Goal: Transaction & Acquisition: Purchase product/service

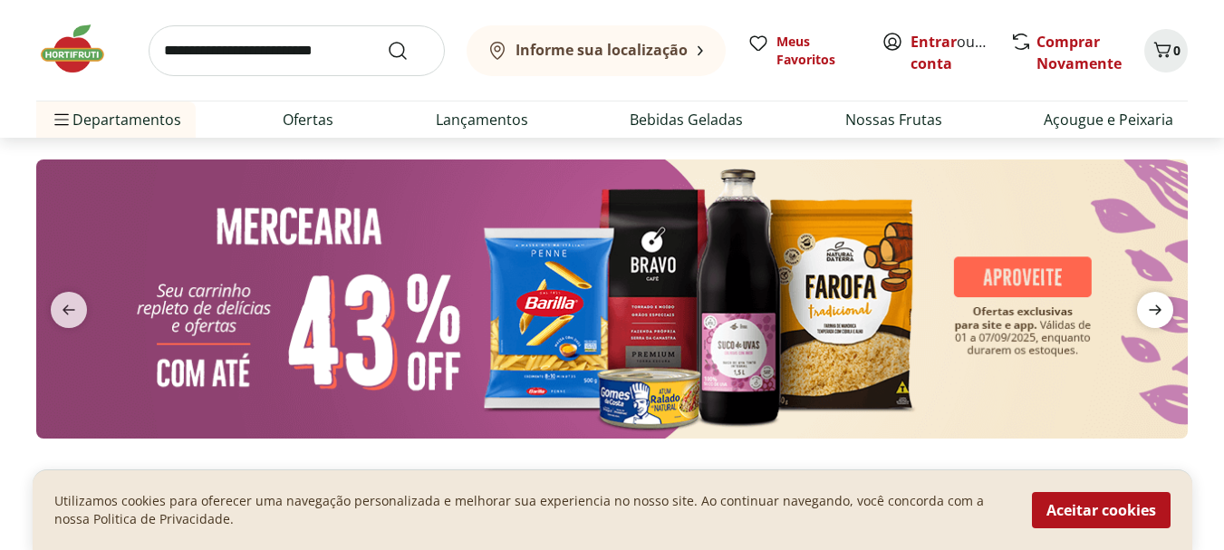
click at [1153, 303] on icon "next" at bounding box center [1155, 310] width 22 height 22
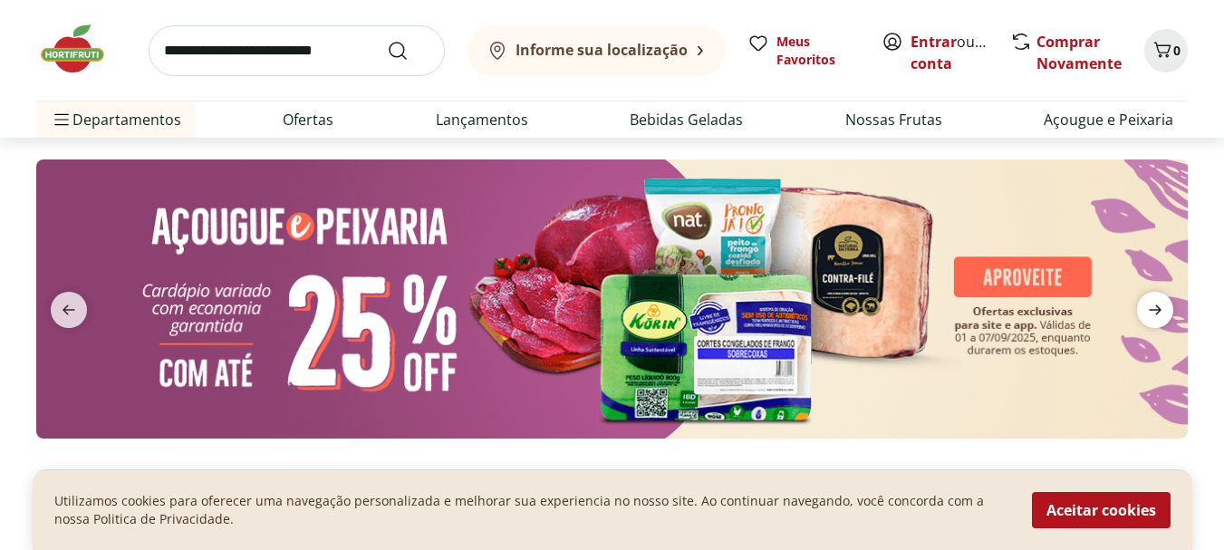
click at [1153, 303] on icon "next" at bounding box center [1155, 310] width 22 height 22
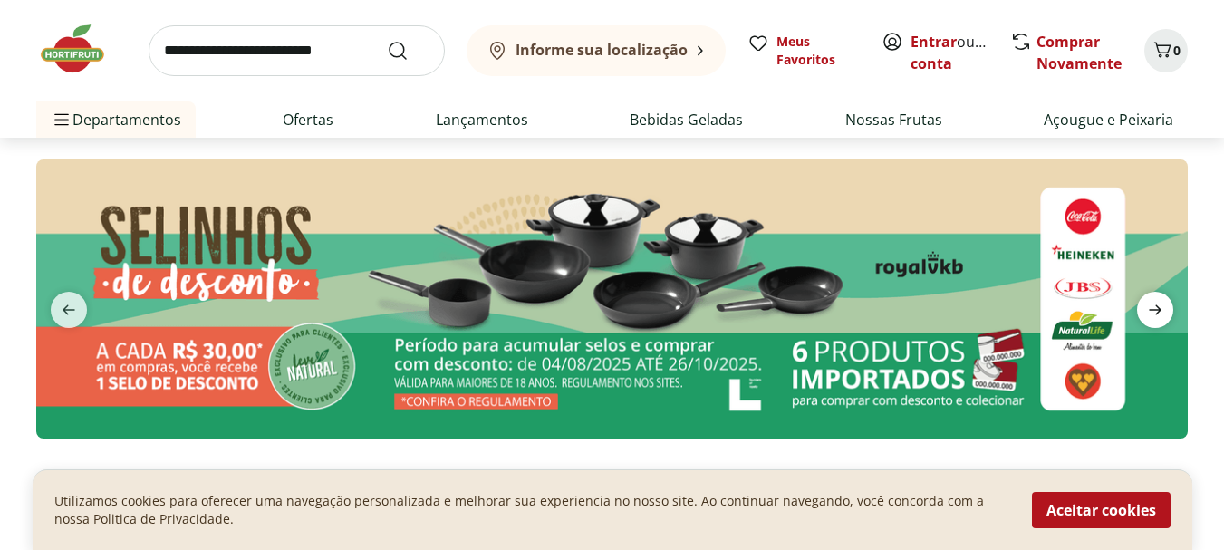
click at [1158, 310] on icon "next" at bounding box center [1154, 310] width 13 height 10
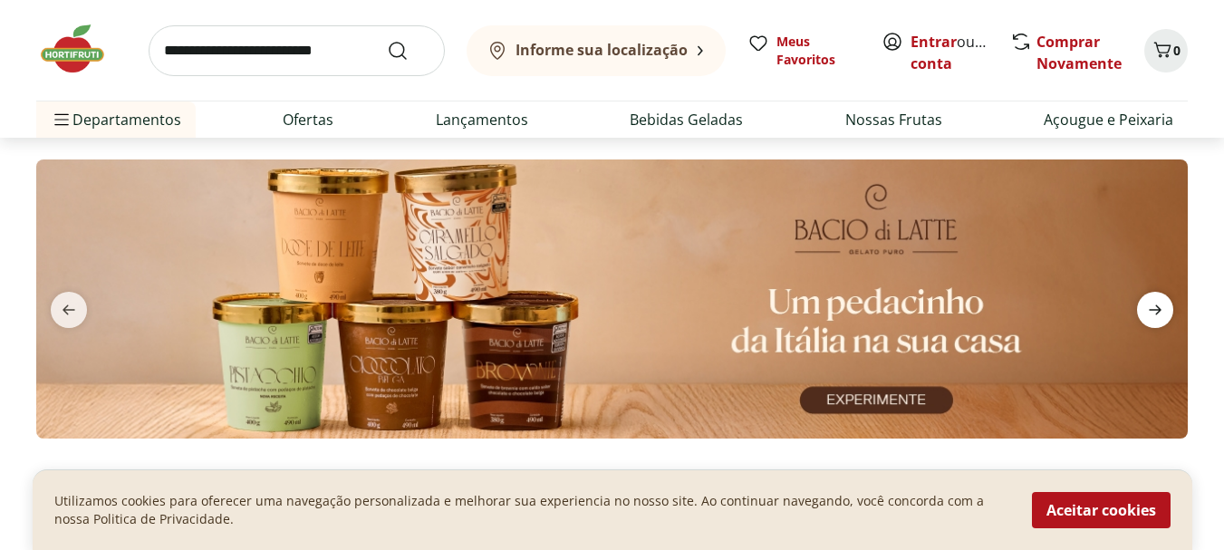
click at [1157, 304] on icon "next" at bounding box center [1155, 310] width 22 height 22
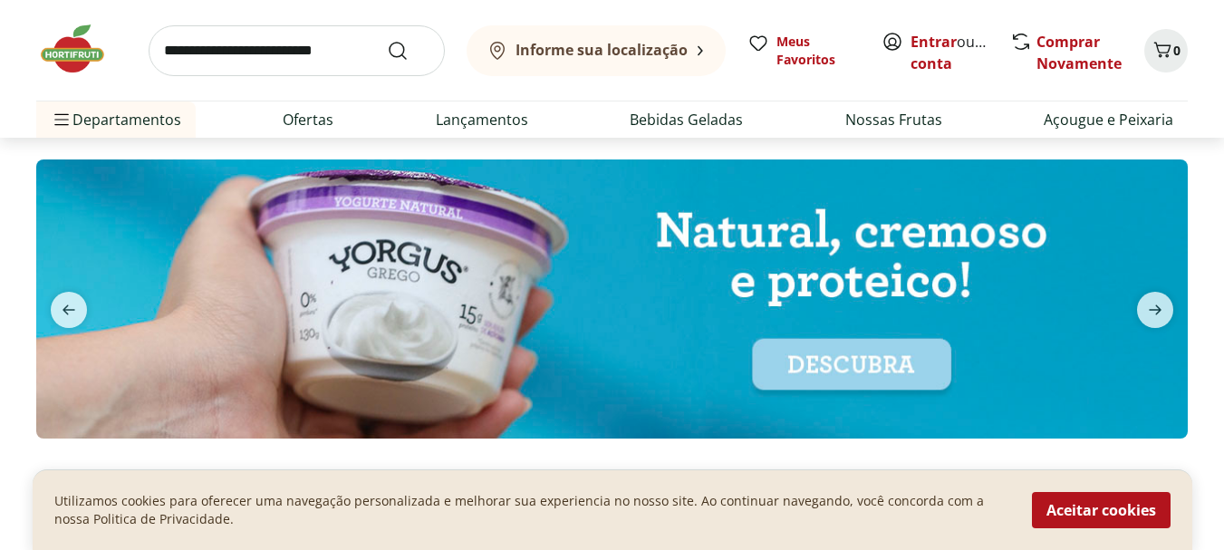
click at [869, 373] on img at bounding box center [611, 298] width 1151 height 279
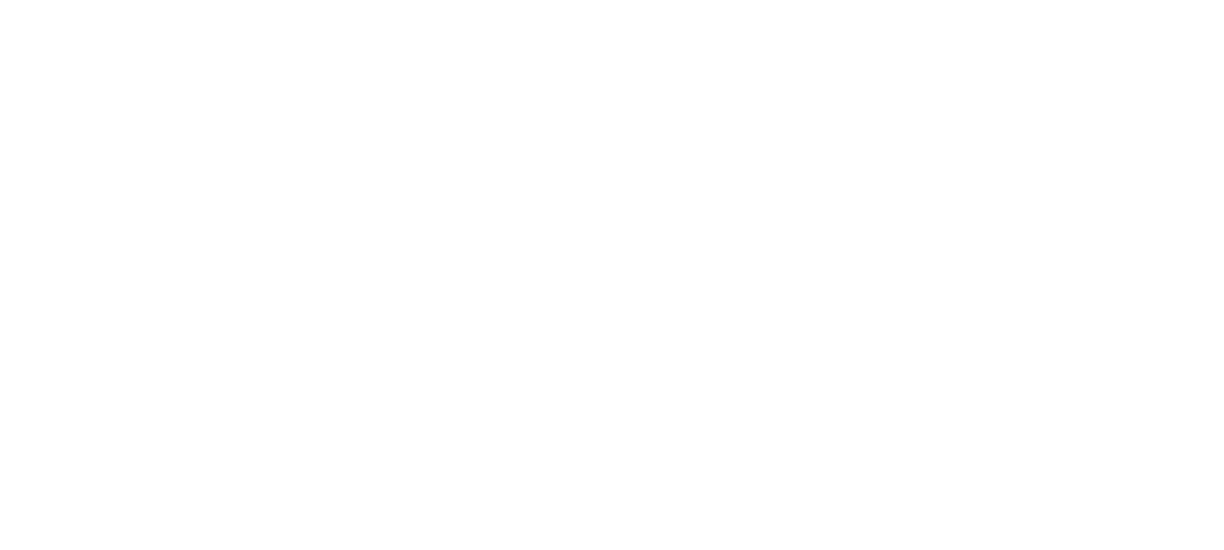
select select "**********"
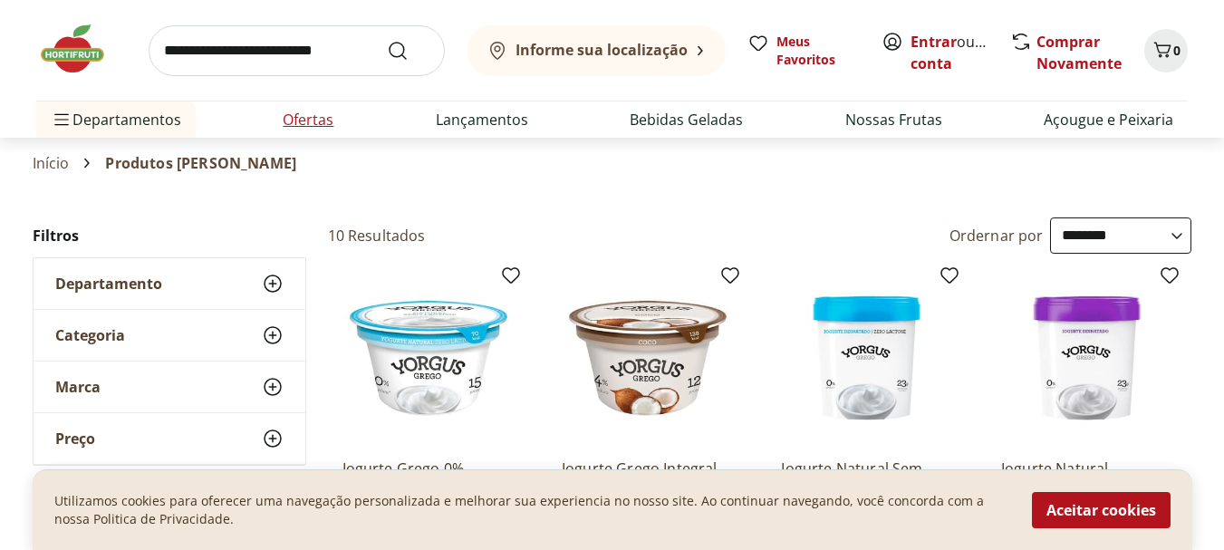
click at [308, 114] on link "Ofertas" at bounding box center [308, 120] width 51 height 22
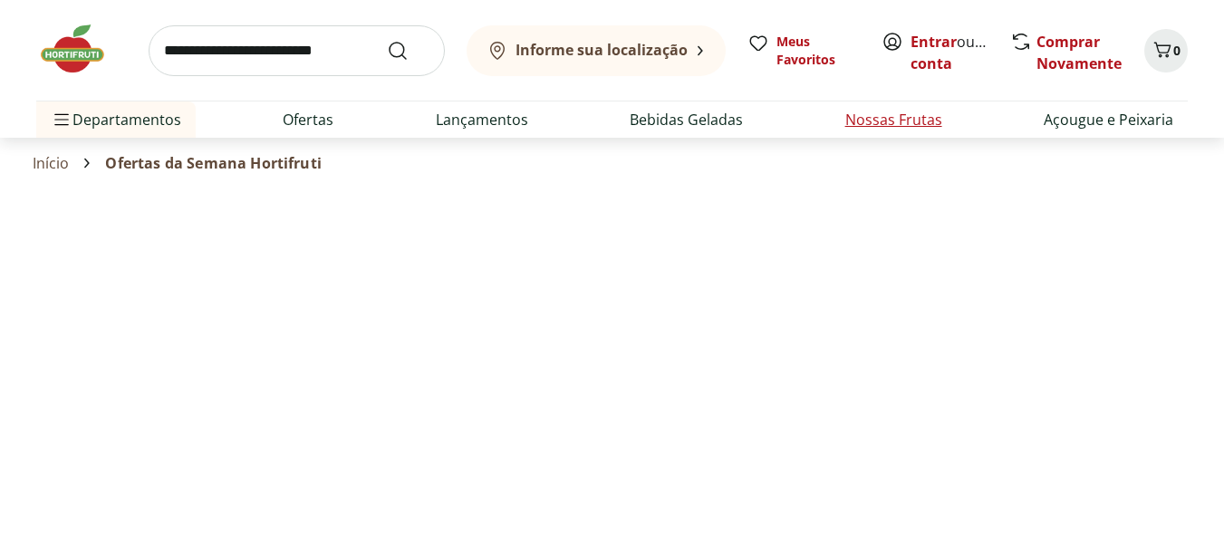
select select "**********"
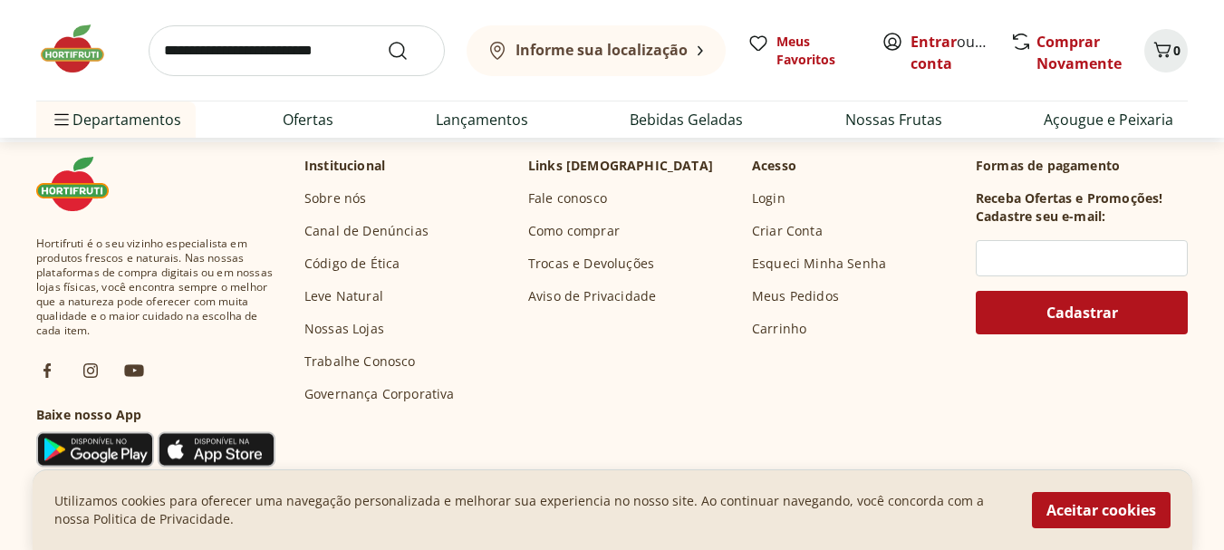
scroll to position [1177, 0]
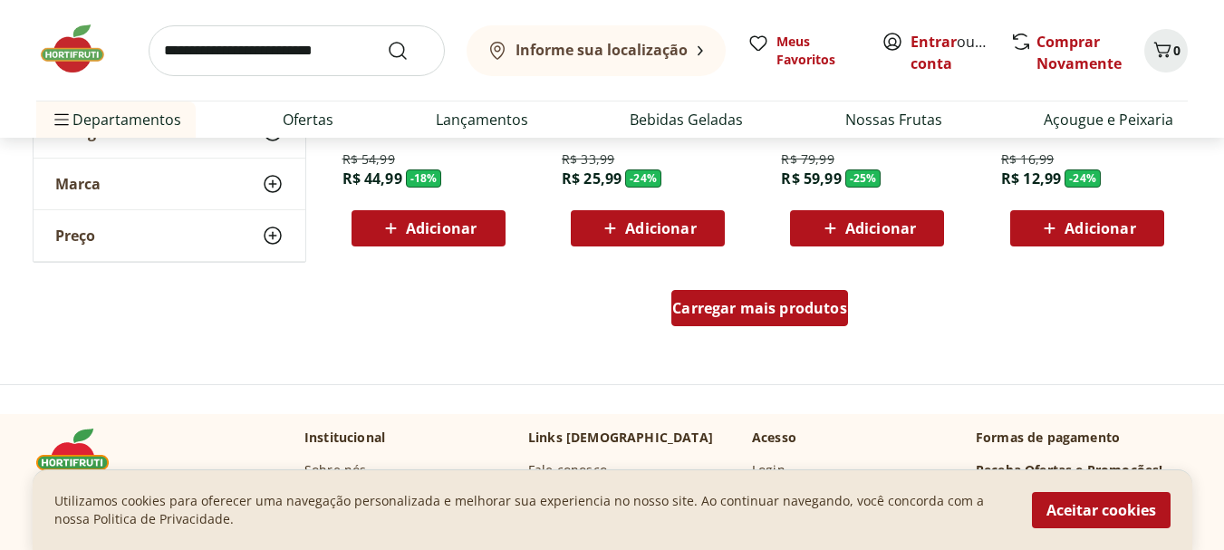
click at [792, 309] on span "Carregar mais produtos" at bounding box center [759, 308] width 175 height 14
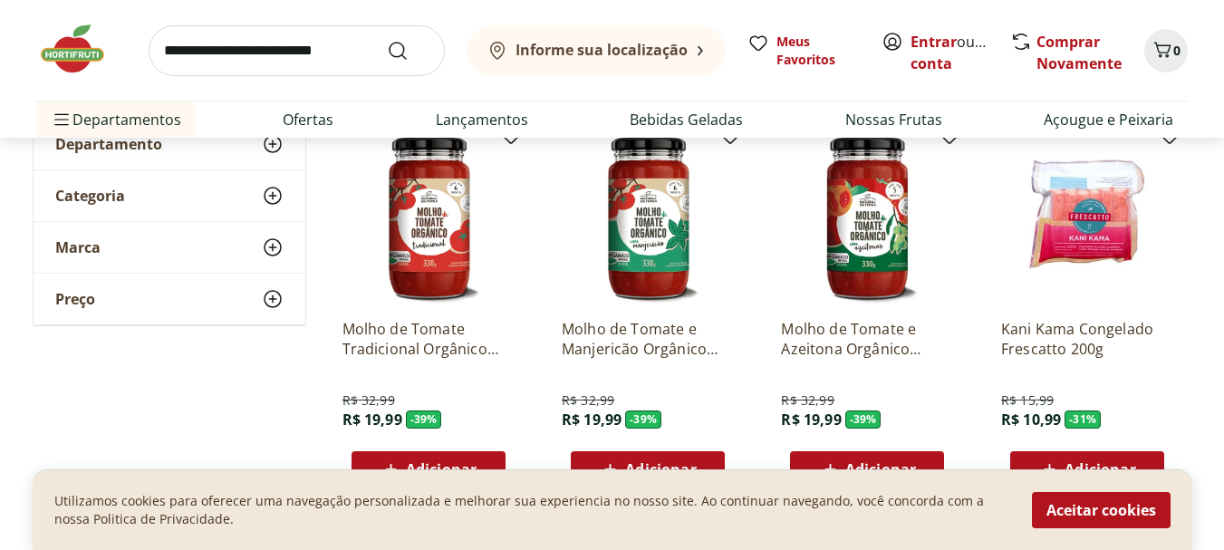
scroll to position [91, 0]
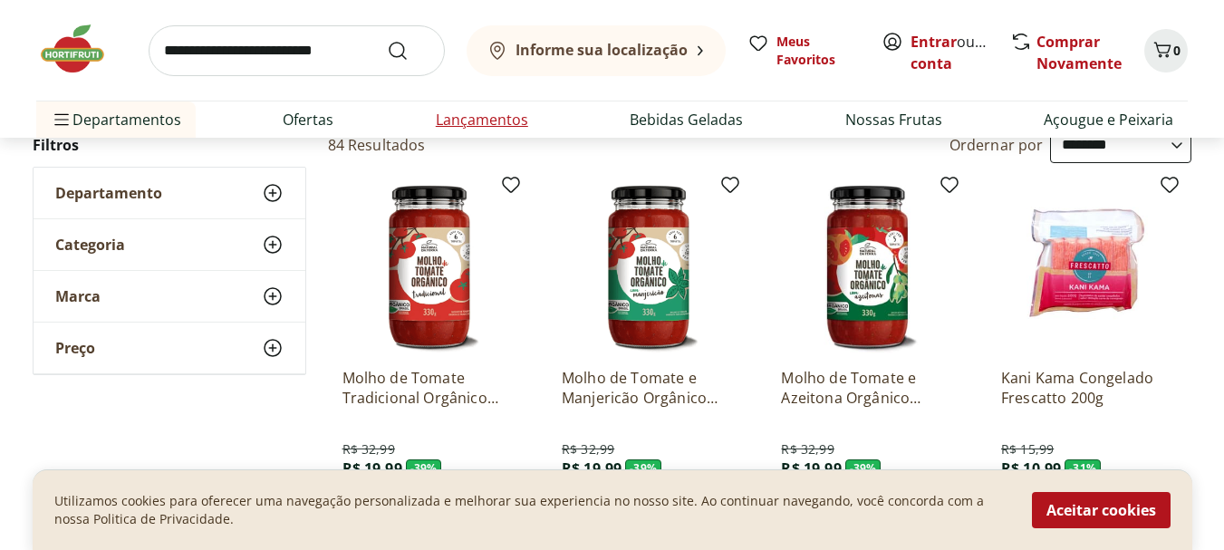
click at [495, 117] on link "Lançamentos" at bounding box center [482, 120] width 92 height 22
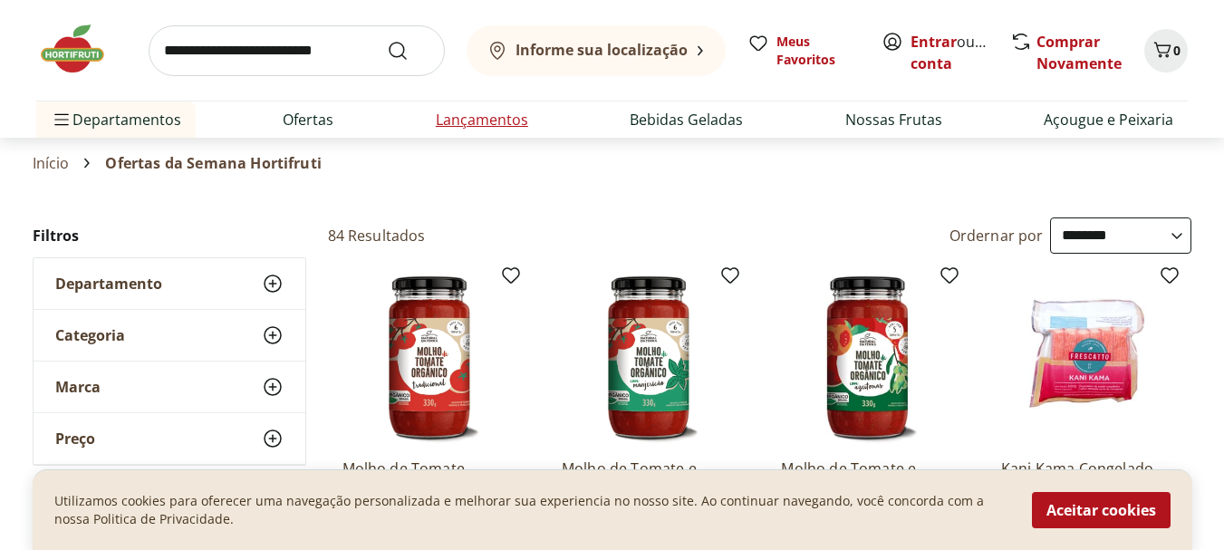
select select "**********"
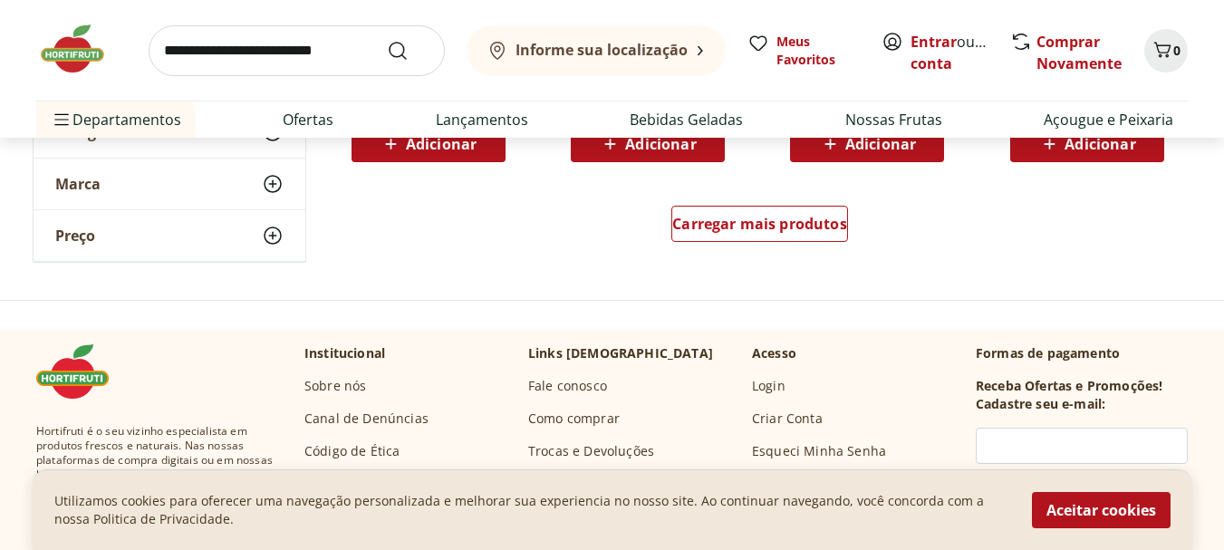
scroll to position [1268, 0]
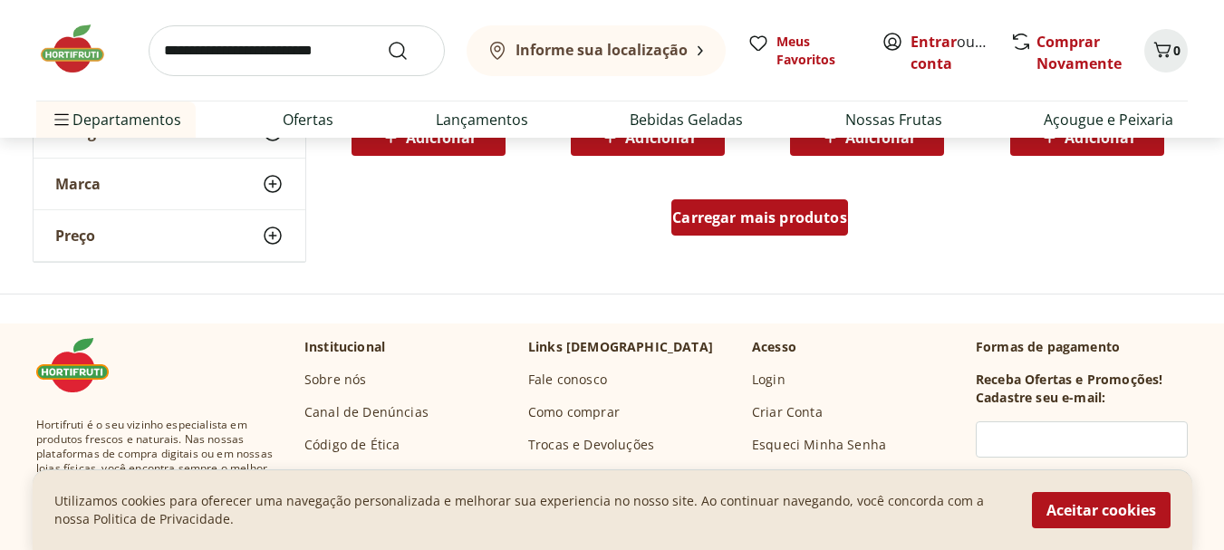
click at [772, 222] on span "Carregar mais produtos" at bounding box center [759, 217] width 175 height 14
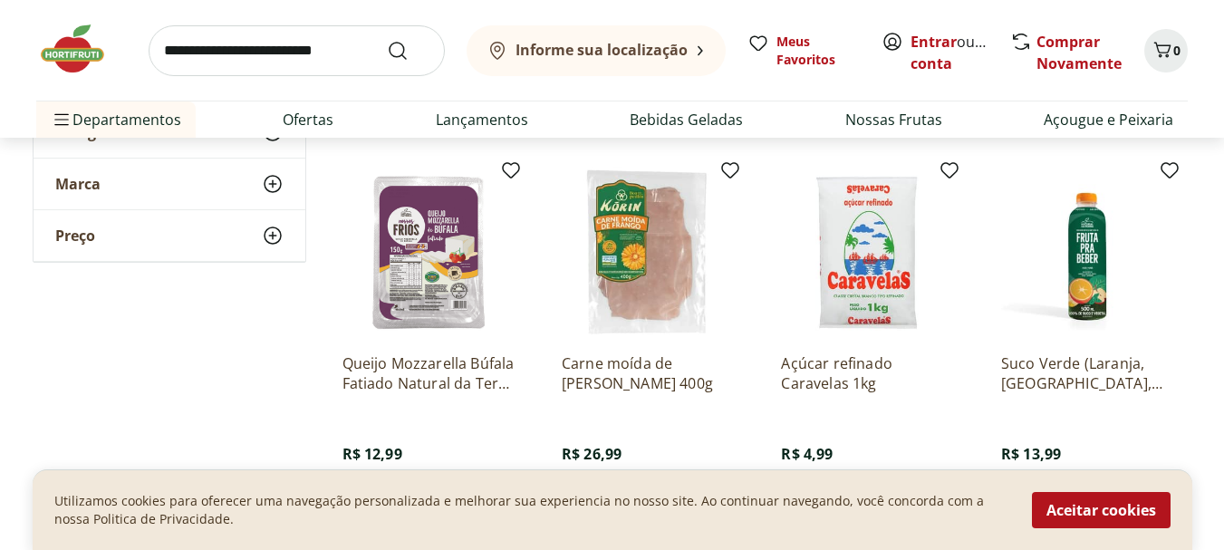
scroll to position [2446, 0]
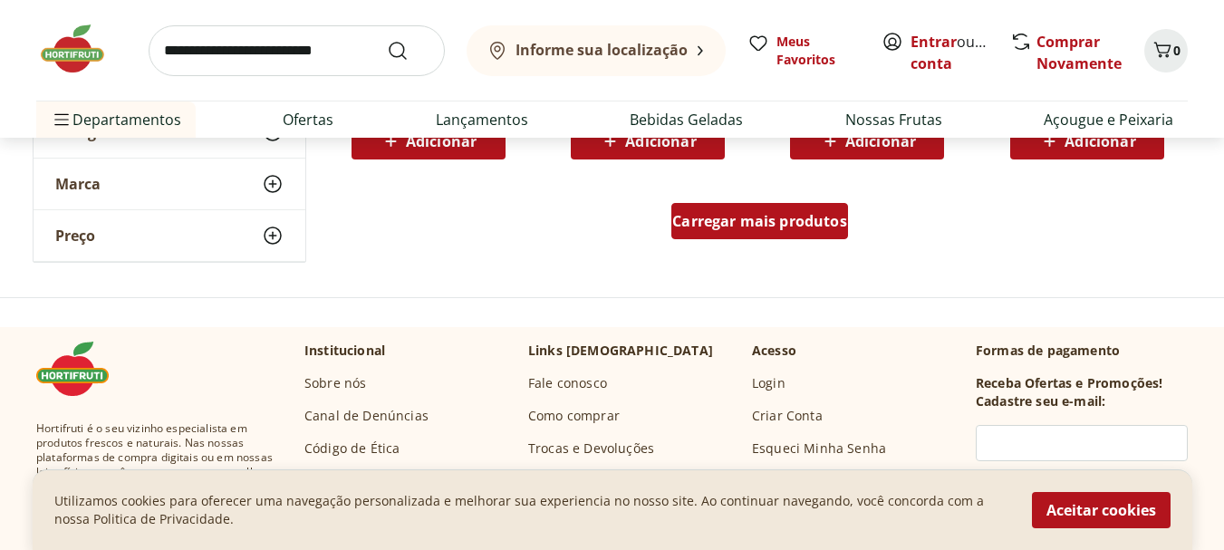
click at [805, 226] on span "Carregar mais produtos" at bounding box center [759, 221] width 175 height 14
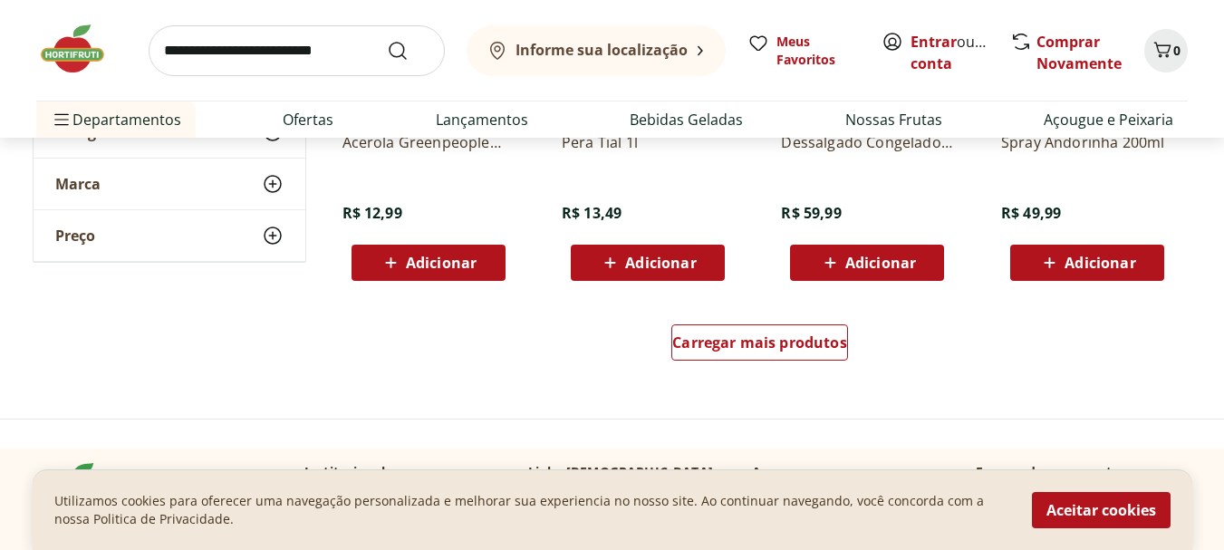
scroll to position [3623, 0]
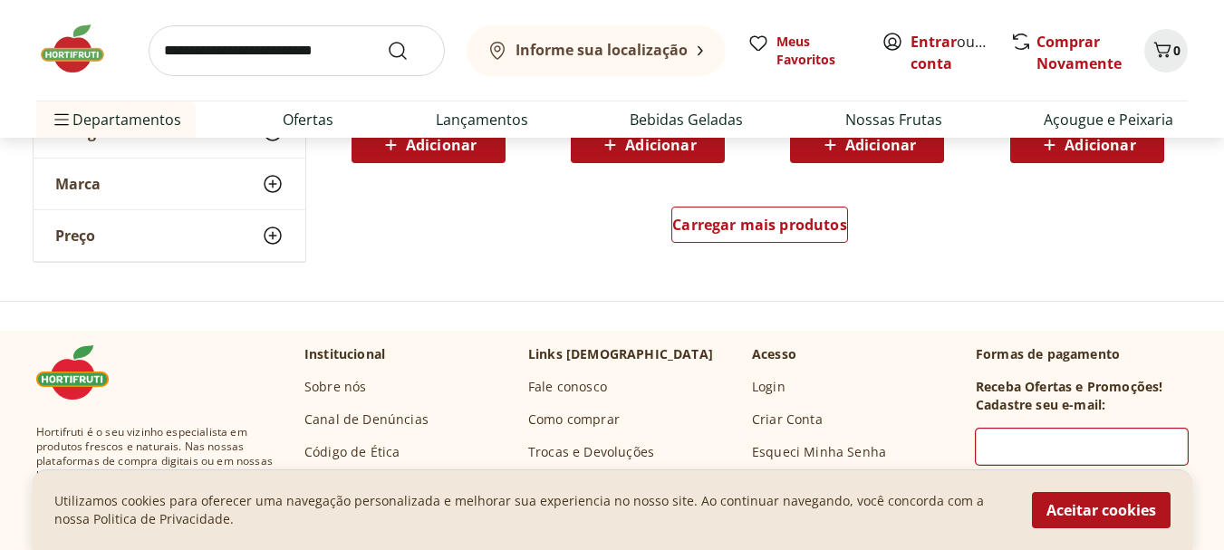
drag, startPoint x: 1120, startPoint y: 504, endPoint x: 1115, endPoint y: 443, distance: 60.9
click at [1120, 504] on button "Aceitar cookies" at bounding box center [1101, 510] width 139 height 36
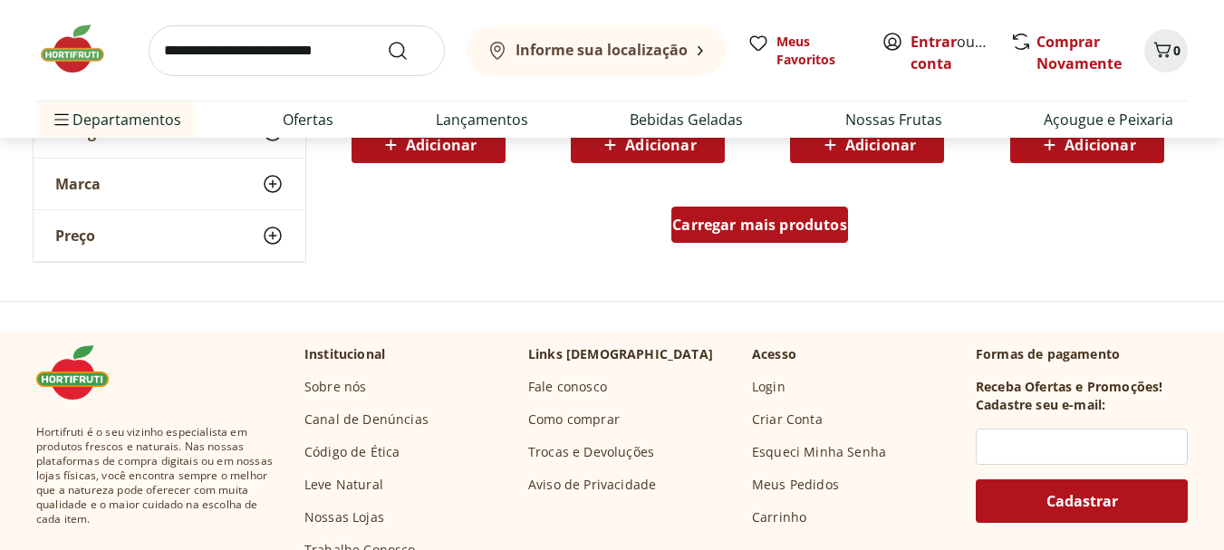
click at [783, 226] on span "Carregar mais produtos" at bounding box center [759, 224] width 175 height 14
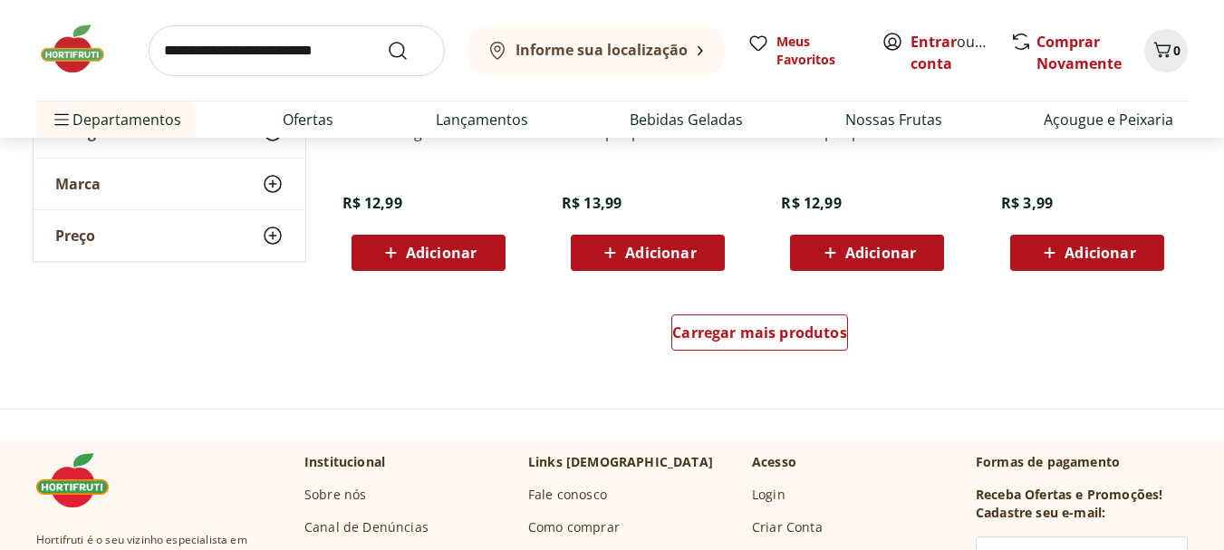
scroll to position [4800, 0]
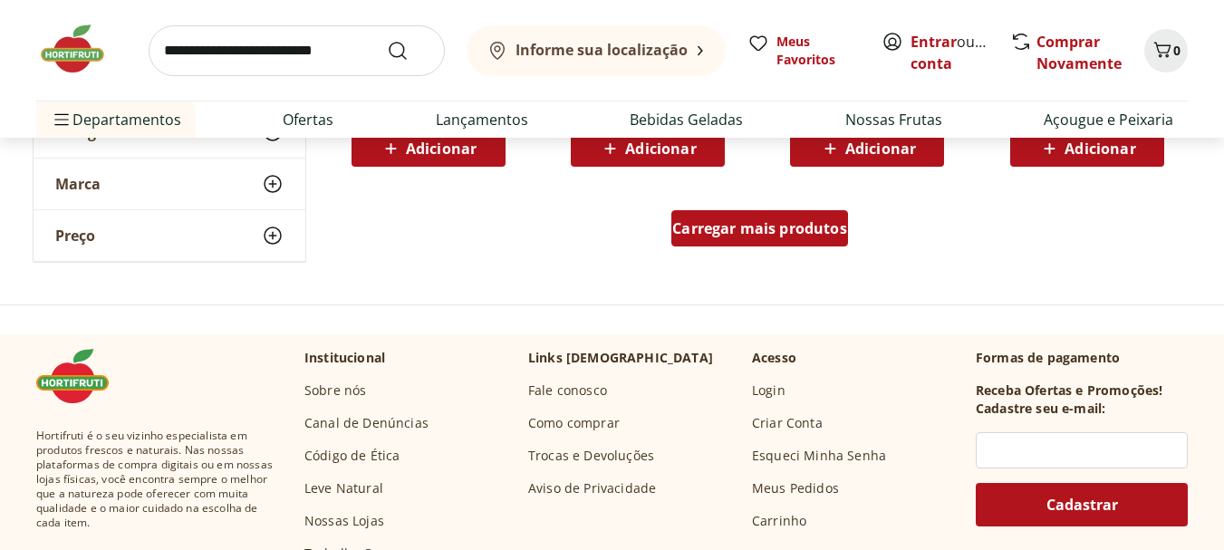
click at [798, 235] on span "Carregar mais produtos" at bounding box center [759, 228] width 175 height 14
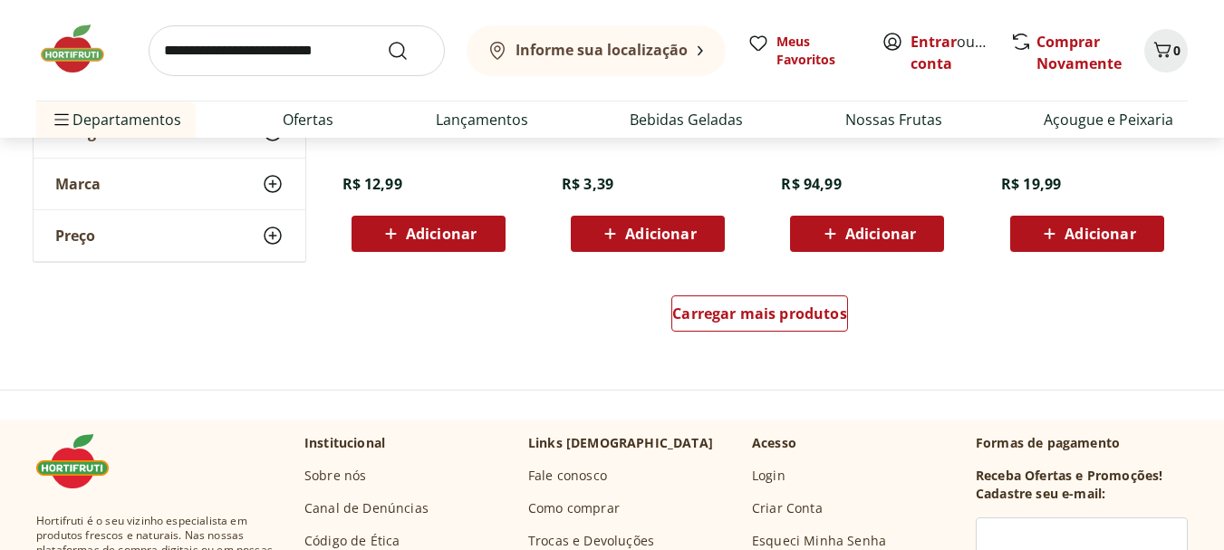
scroll to position [5887, 0]
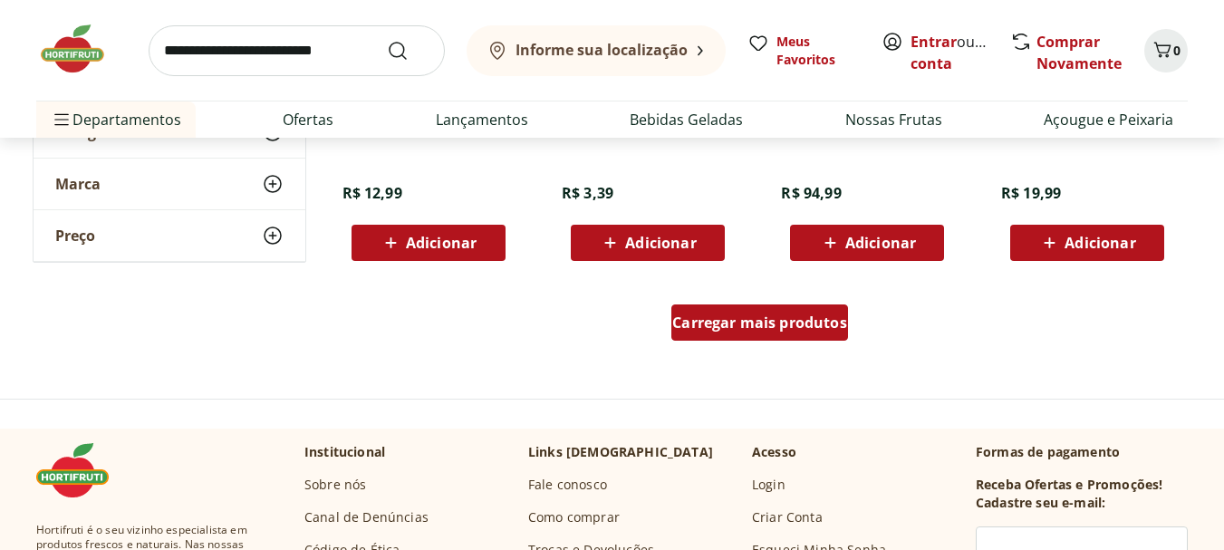
click at [767, 315] on span "Carregar mais produtos" at bounding box center [759, 322] width 175 height 14
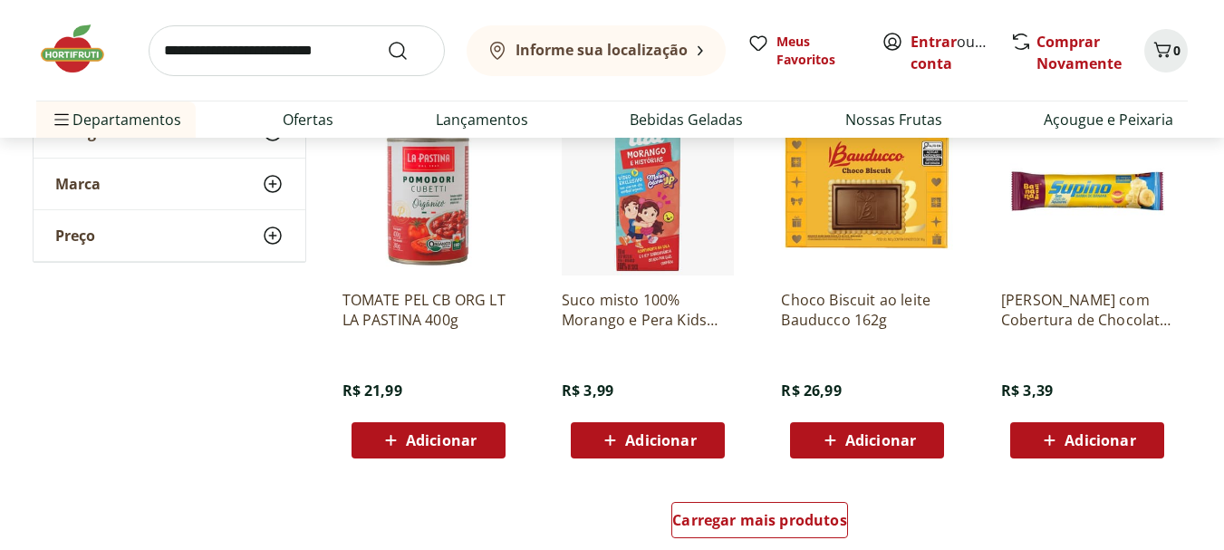
scroll to position [6884, 0]
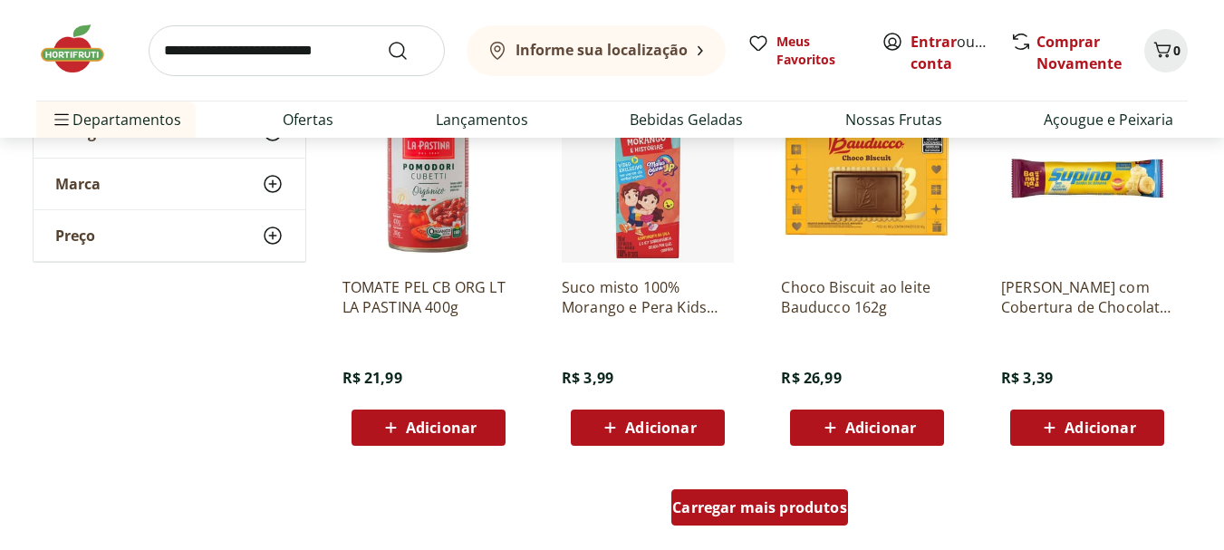
click at [779, 505] on span "Carregar mais produtos" at bounding box center [759, 507] width 175 height 14
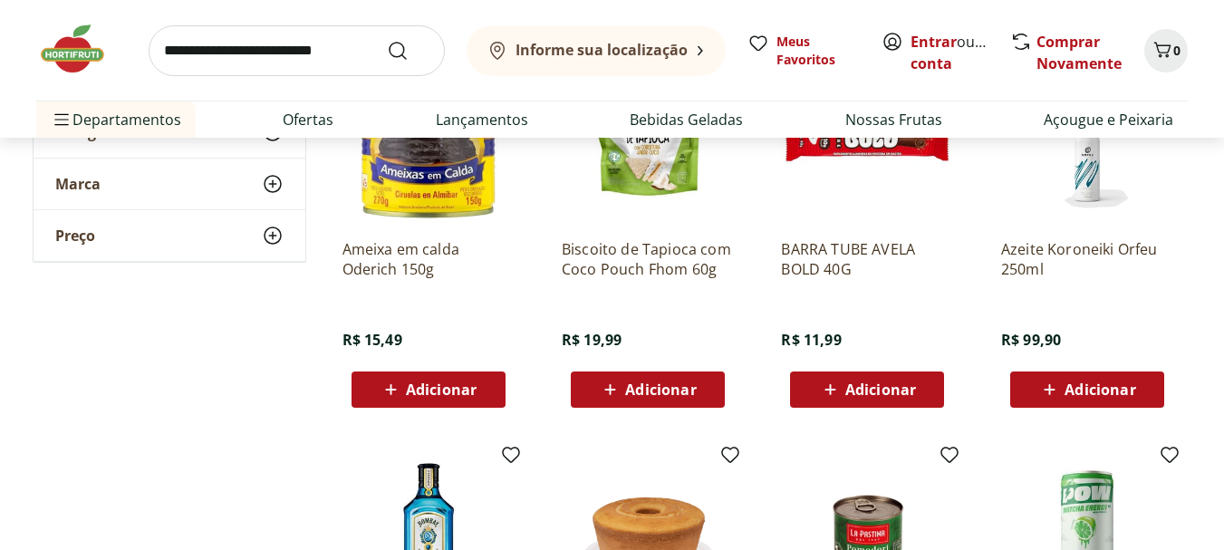
scroll to position [7608, 0]
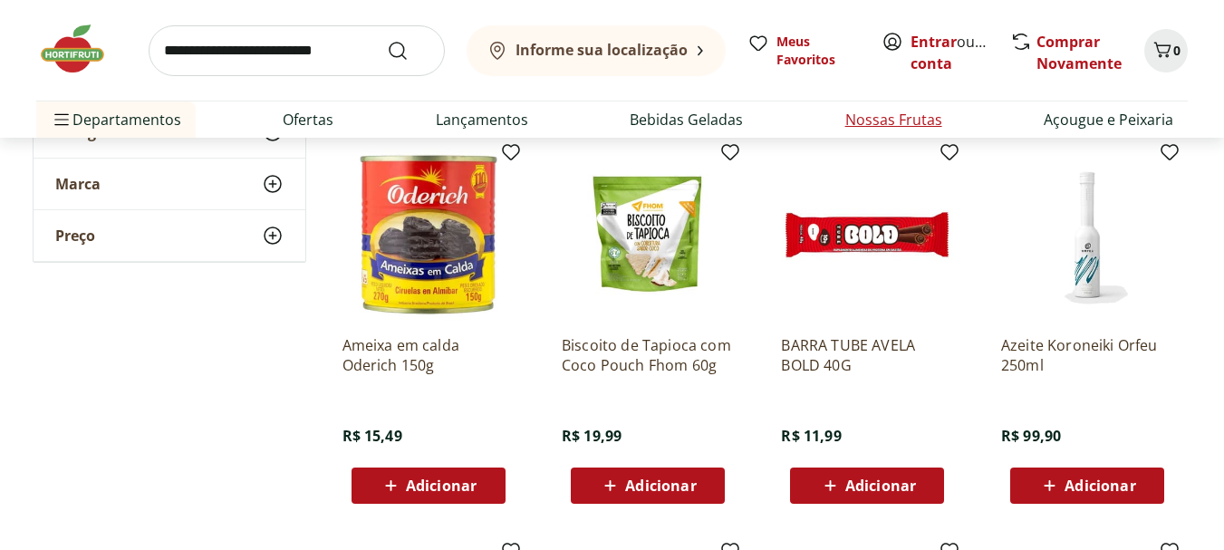
click at [883, 115] on link "Nossas Frutas" at bounding box center [893, 120] width 97 height 22
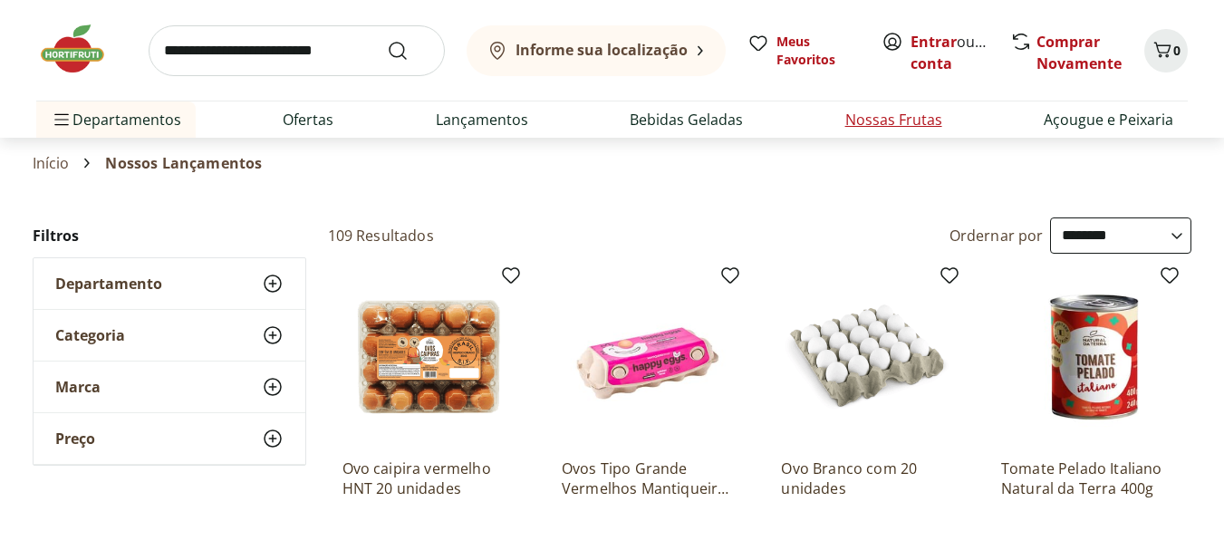
select select "**********"
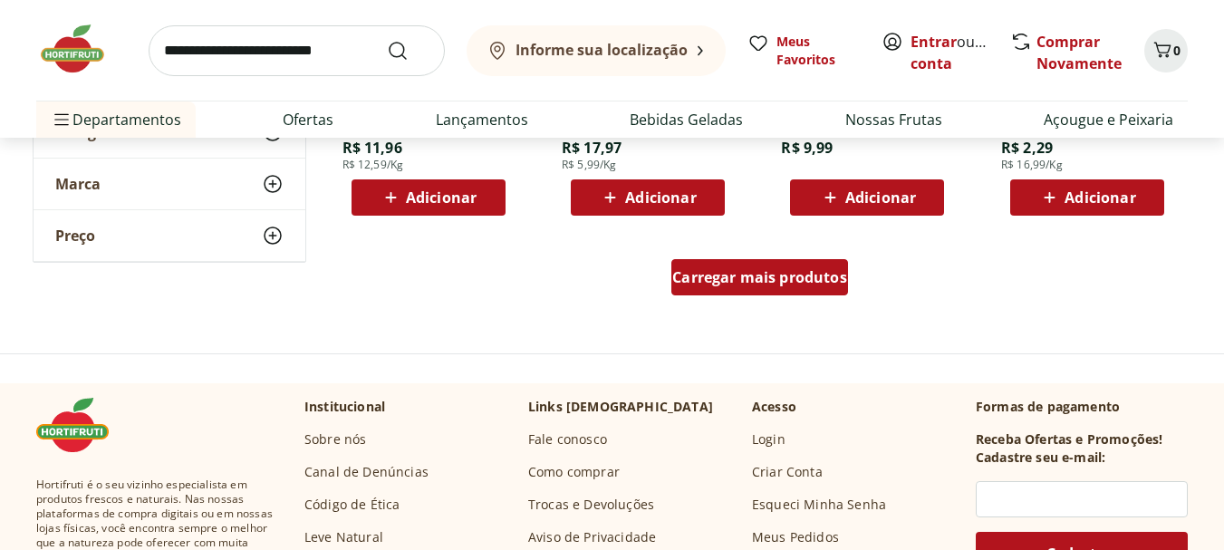
scroll to position [1177, 0]
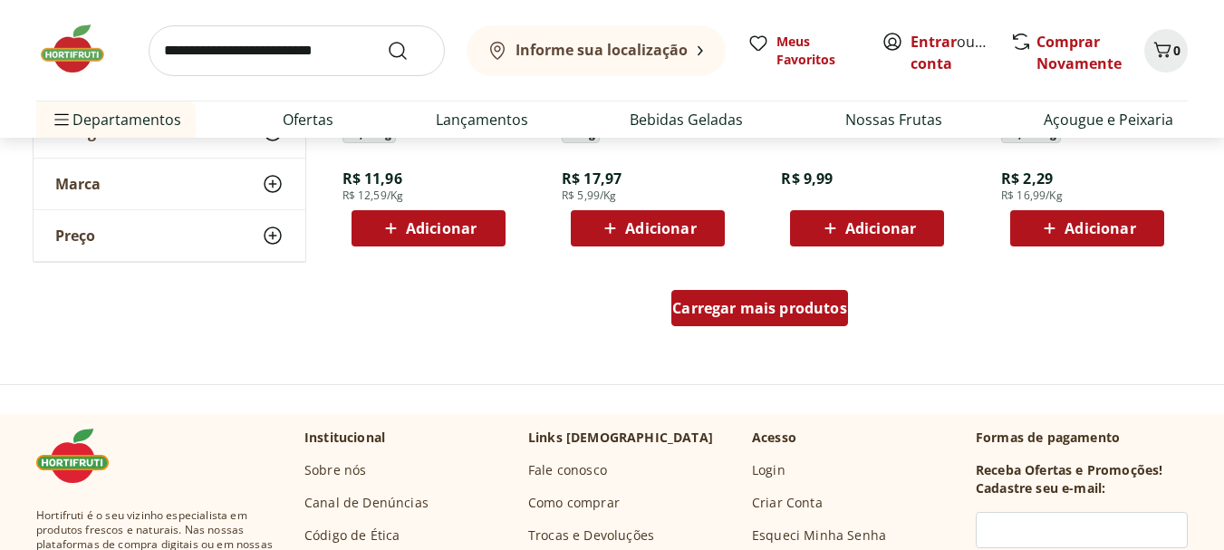
click at [768, 215] on div "Morango Bandeja 250g R$ 9,99 Adicionar" at bounding box center [866, 69] width 201 height 384
click at [779, 302] on span "Carregar mais produtos" at bounding box center [759, 308] width 175 height 14
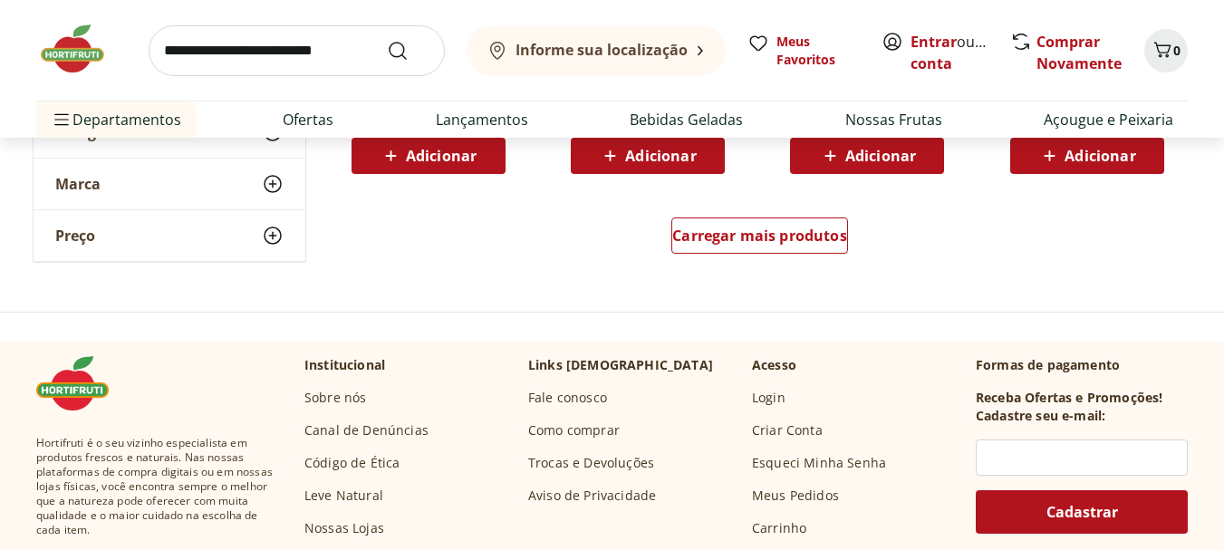
scroll to position [2446, 0]
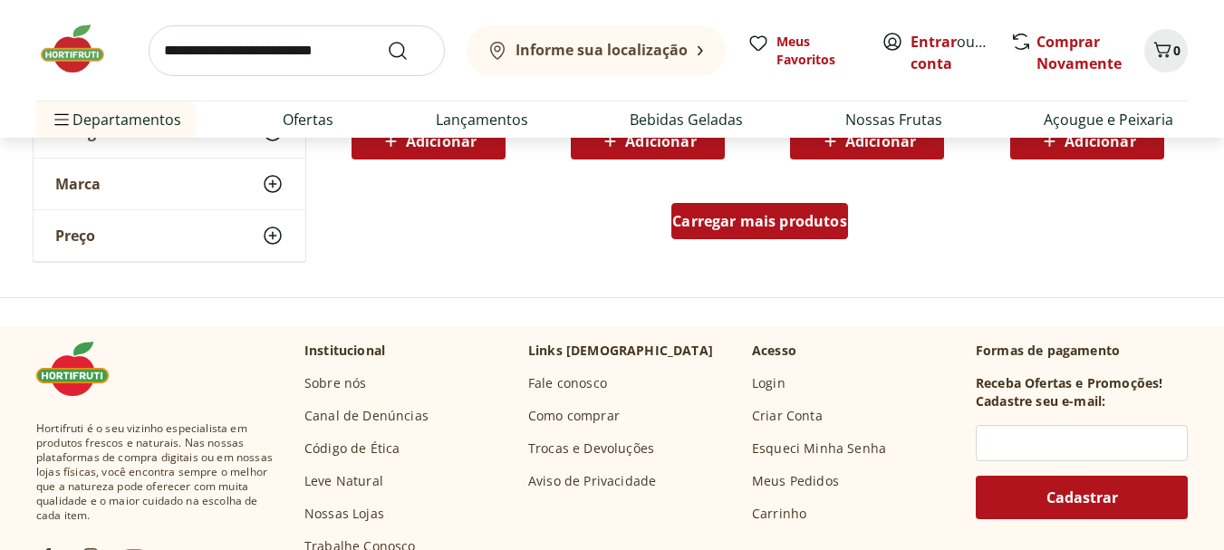
click at [793, 221] on span "Carregar mais produtos" at bounding box center [759, 221] width 175 height 14
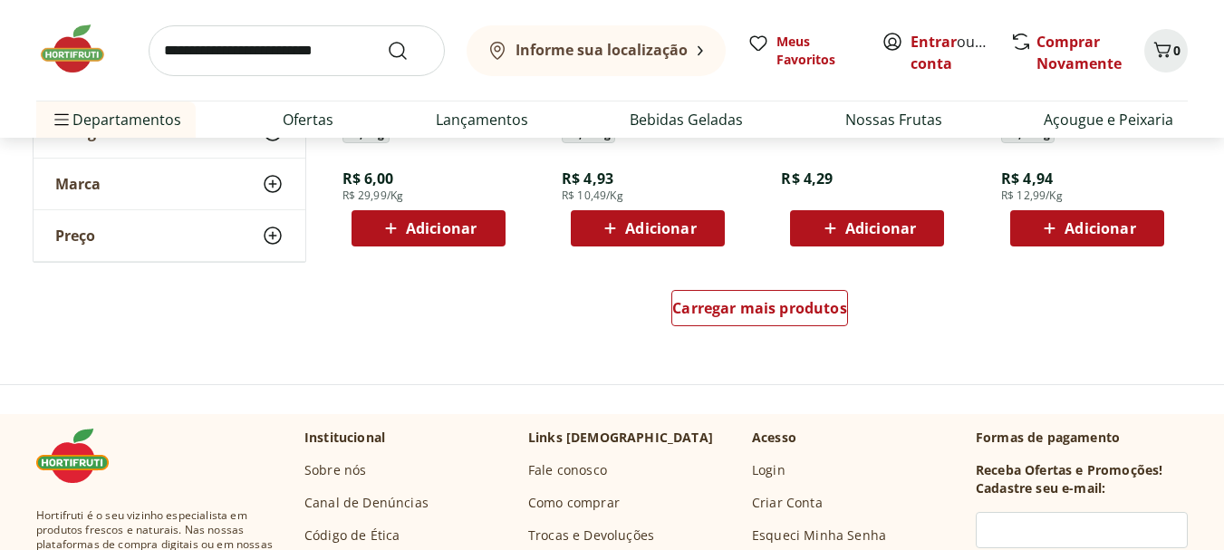
scroll to position [3532, 0]
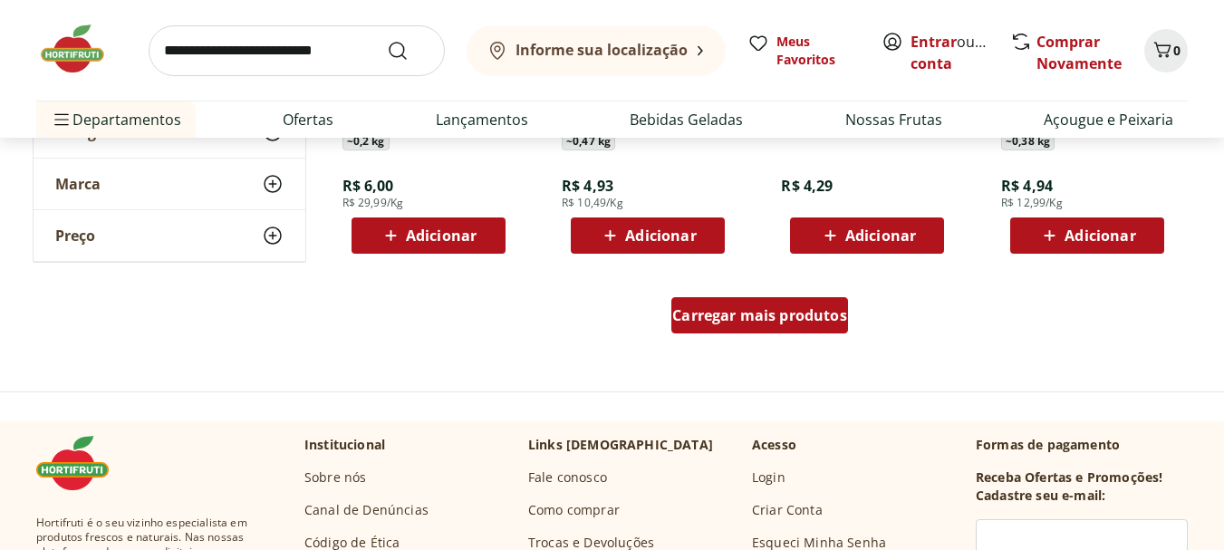
click at [772, 320] on span "Carregar mais produtos" at bounding box center [759, 315] width 175 height 14
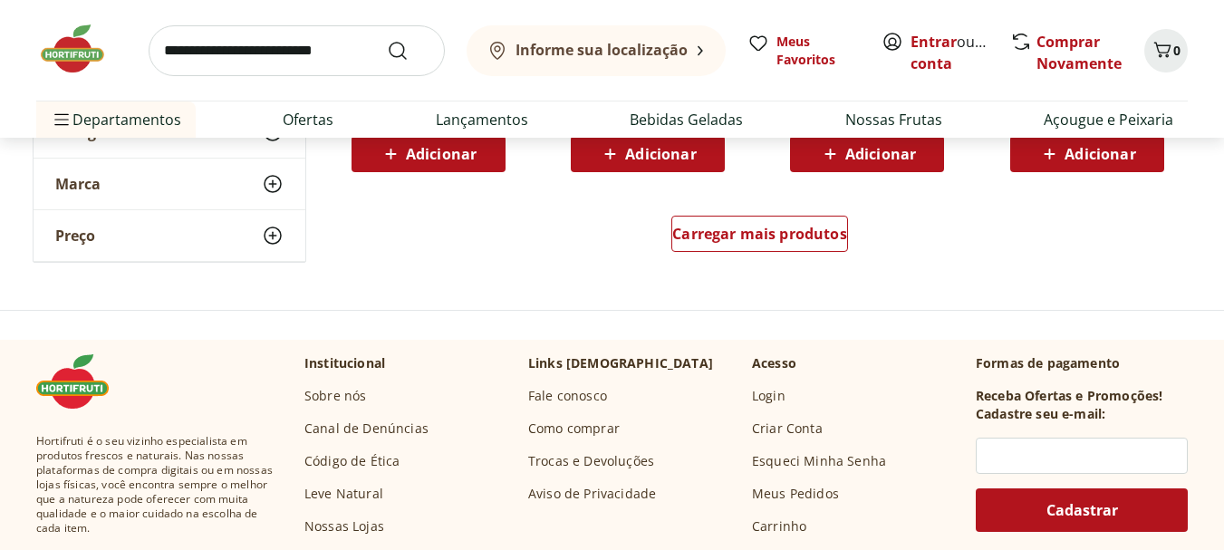
scroll to position [4800, 0]
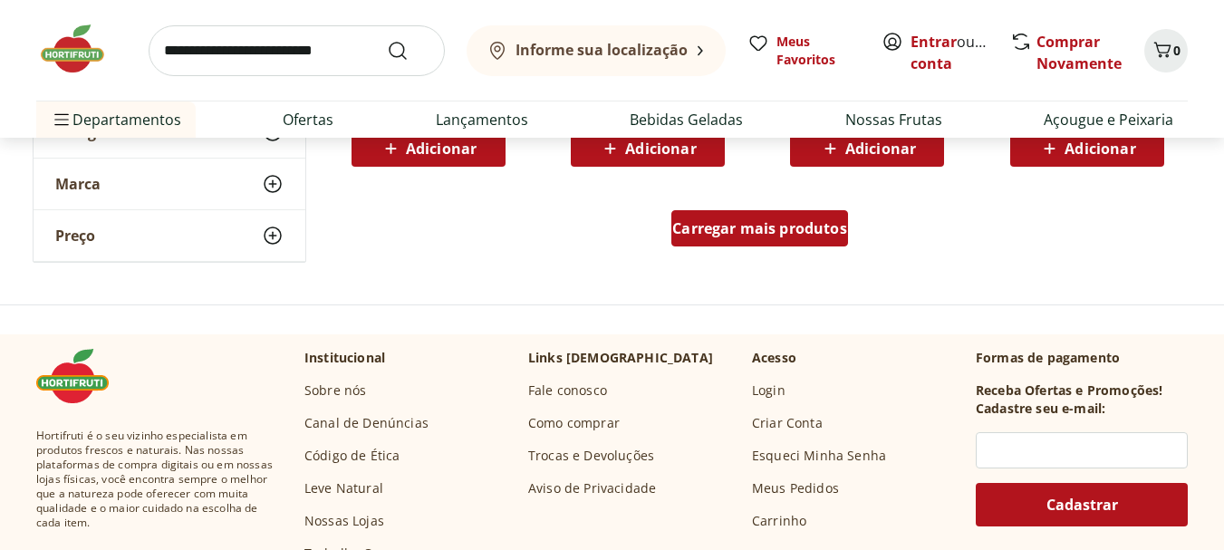
click at [762, 231] on span "Carregar mais produtos" at bounding box center [759, 228] width 175 height 14
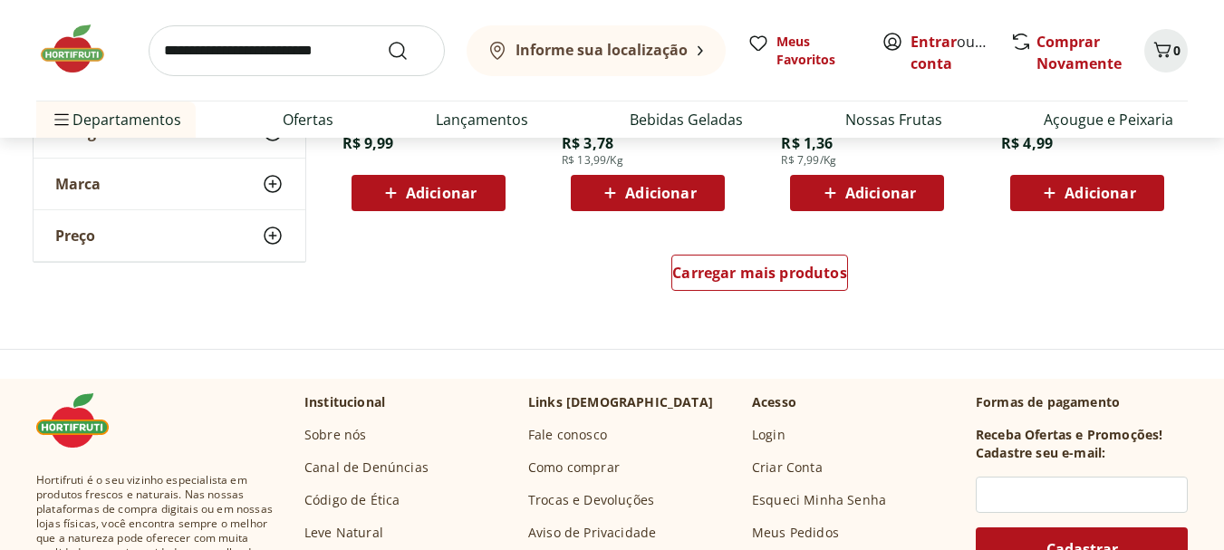
scroll to position [5978, 0]
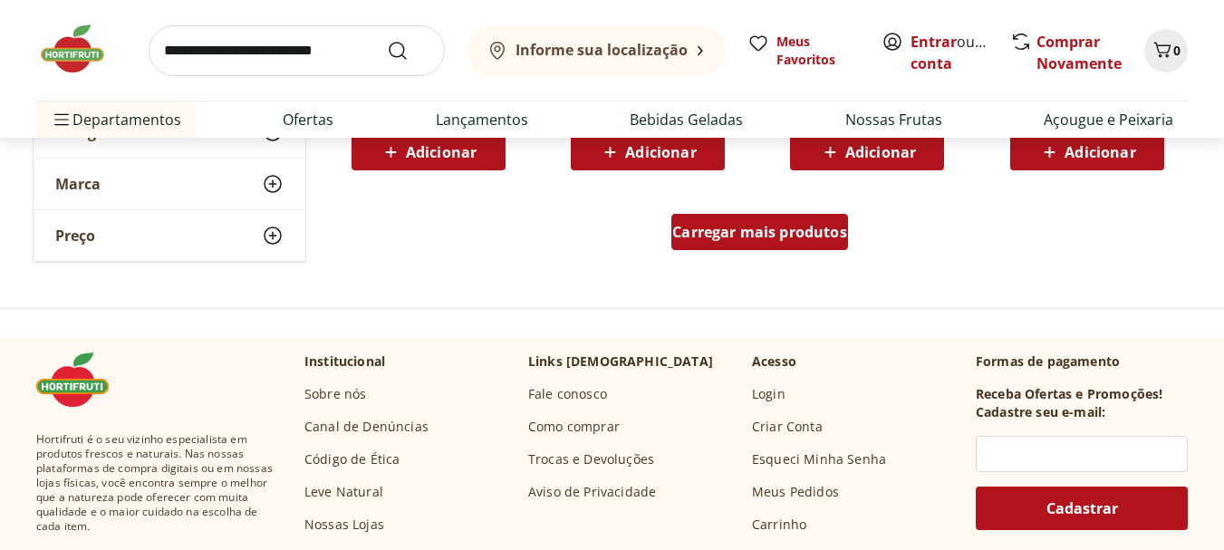
click at [823, 238] on span "Carregar mais produtos" at bounding box center [759, 232] width 175 height 14
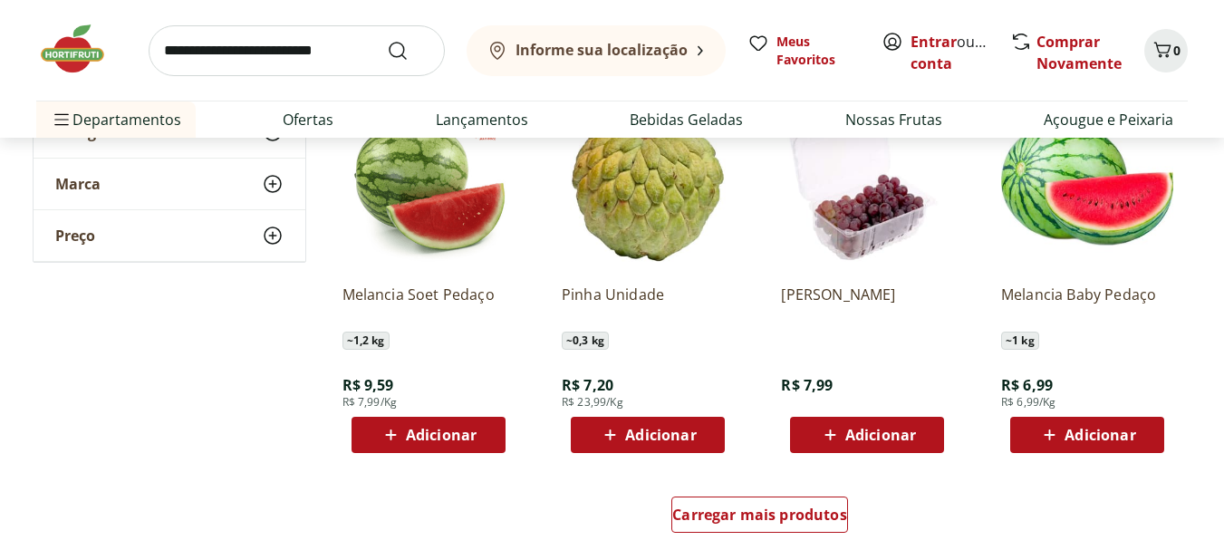
scroll to position [6884, 0]
